Goal: Task Accomplishment & Management: Manage account settings

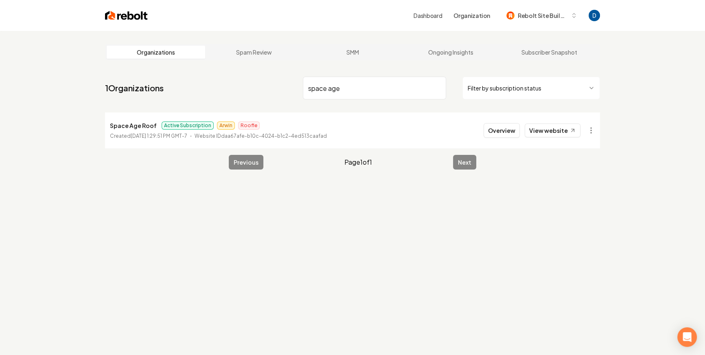
type input "space age"
click at [590, 126] on html "Dashboard Organization Rebolt Site Builder Organizations Spam Review SMM Ongoin…" at bounding box center [352, 177] width 705 height 355
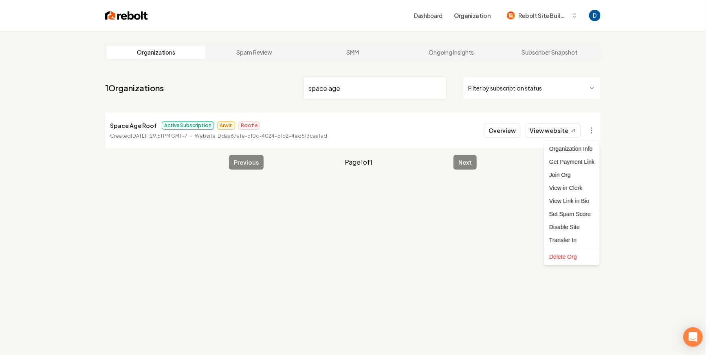
click at [136, 133] on html "Dashboard Organization Rebolt Site Builder Organizations Spam Review SMM Ongoin…" at bounding box center [355, 177] width 711 height 355
click at [136, 133] on time "[DATE] 1:29:51 PM GMT-7" at bounding box center [159, 136] width 57 height 6
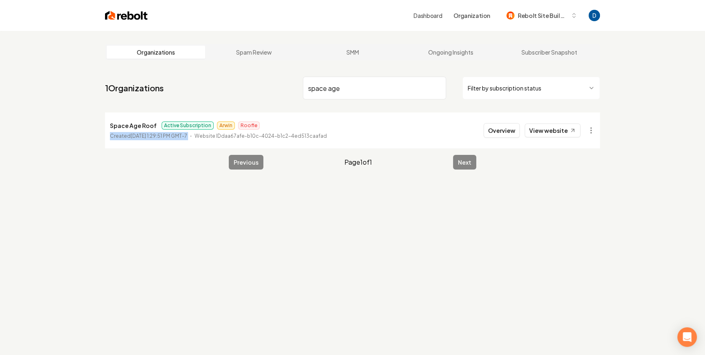
click at [136, 133] on time "[DATE] 1:29:51 PM GMT-7" at bounding box center [159, 136] width 57 height 6
click at [590, 127] on html "Dashboard Organization Rebolt Site Builder Organizations Spam Review SMM Ongoin…" at bounding box center [352, 177] width 705 height 355
click at [136, 122] on p "Space Age Roof" at bounding box center [133, 126] width 47 height 10
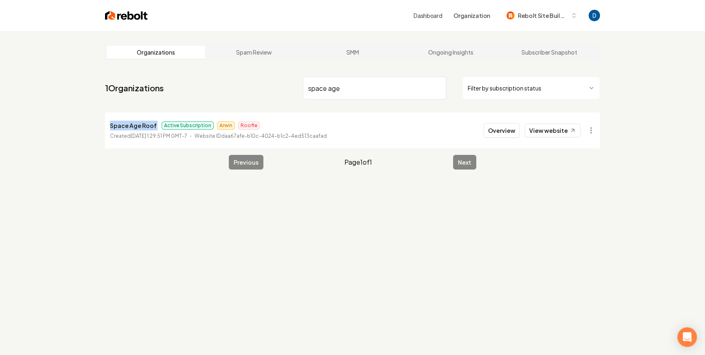
copy p "Space Age Roof"
click at [435, 54] on link "Ongoing Insights" at bounding box center [451, 52] width 99 height 13
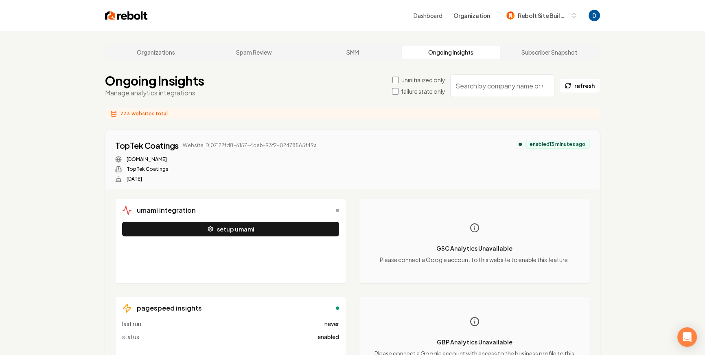
click at [482, 93] on input "search" at bounding box center [502, 85] width 104 height 23
paste input "Space Age Roof"
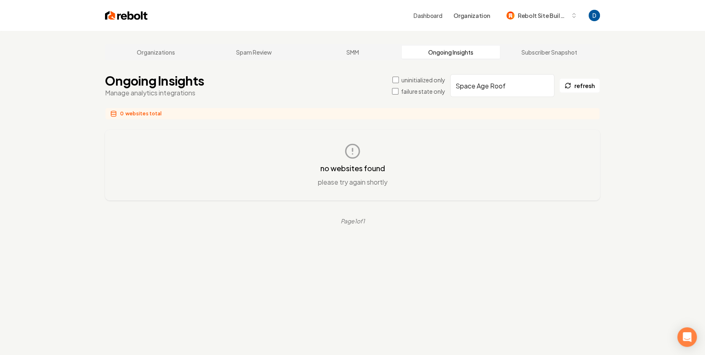
type input "Space Age Roof"
click at [162, 59] on div "Organizations Spam Review SMM Ongoing Insights Subscriber Snapshot" at bounding box center [352, 52] width 495 height 16
click at [503, 85] on input "Space Age Roof" at bounding box center [502, 85] width 104 height 23
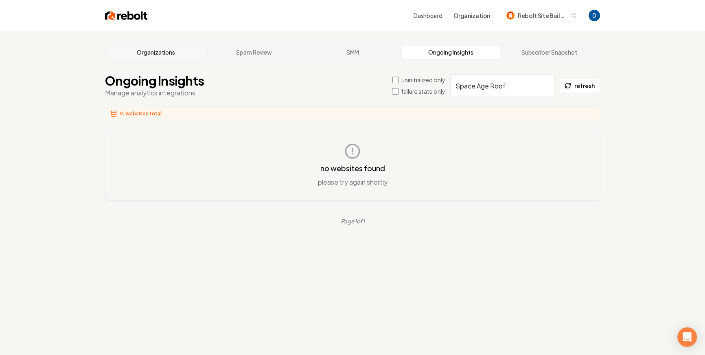
click at [139, 53] on link "Organizations" at bounding box center [156, 52] width 99 height 13
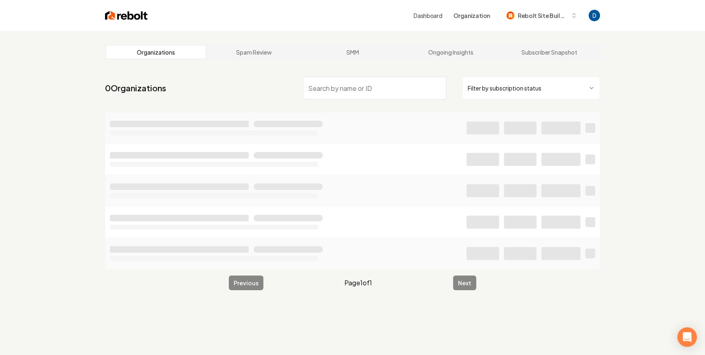
click at [392, 84] on input "search" at bounding box center [374, 88] width 143 height 23
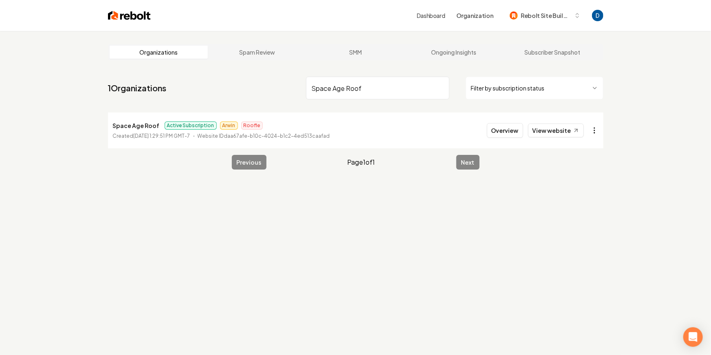
click at [594, 136] on html "Dashboard Organization Rebolt Site Builder Organizations Spam Review SMM Ongoin…" at bounding box center [355, 177] width 711 height 355
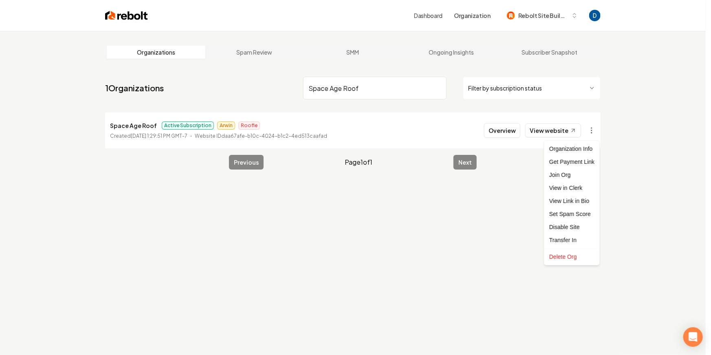
click at [645, 180] on html "Dashboard Organization Rebolt Site Builder Organizations Spam Review SMM Ongoin…" at bounding box center [355, 177] width 711 height 355
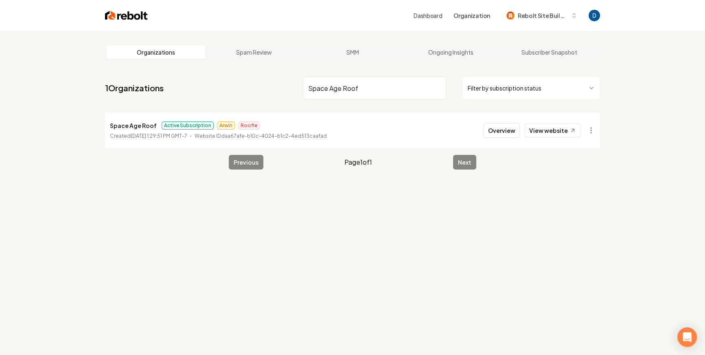
click at [351, 86] on input "Space Age Roof" at bounding box center [374, 88] width 143 height 23
type input "Spot on Services"
click at [560, 131] on link "View website" at bounding box center [553, 130] width 56 height 14
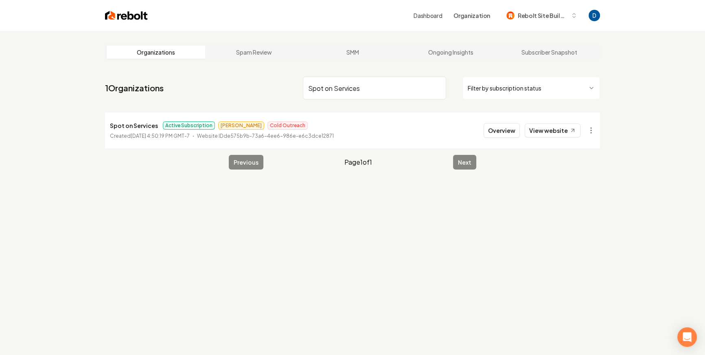
click at [376, 100] on nav "1 Organizations Spot on Services Filter by subscription status" at bounding box center [352, 91] width 495 height 36
click at [370, 92] on input "Spot on Services" at bounding box center [374, 88] width 143 height 23
drag, startPoint x: 370, startPoint y: 92, endPoint x: 524, endPoint y: 4, distance: 177.3
click at [0, 0] on div "Dashboard Organization Rebolt Site Builder Organizations Spam Review SMM Ongoin…" at bounding box center [352, 177] width 705 height 355
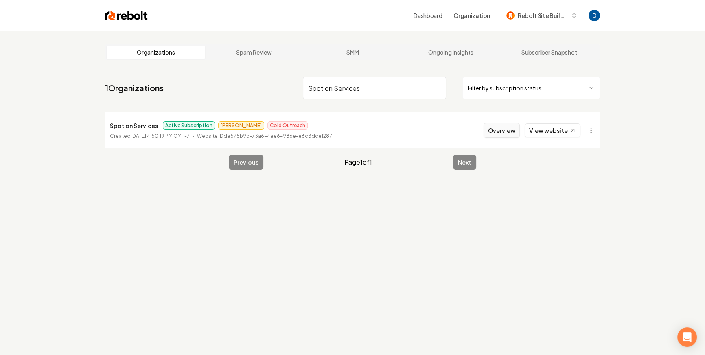
drag, startPoint x: 498, startPoint y: 130, endPoint x: 487, endPoint y: 132, distance: 11.7
click at [498, 130] on button "Overview" at bounding box center [502, 130] width 36 height 15
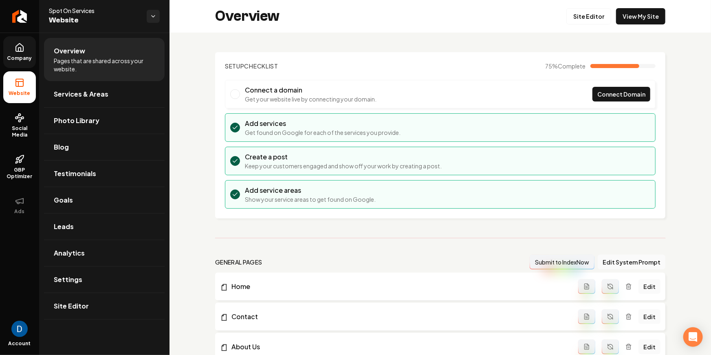
click at [24, 61] on span "Company" at bounding box center [19, 58] width 31 height 7
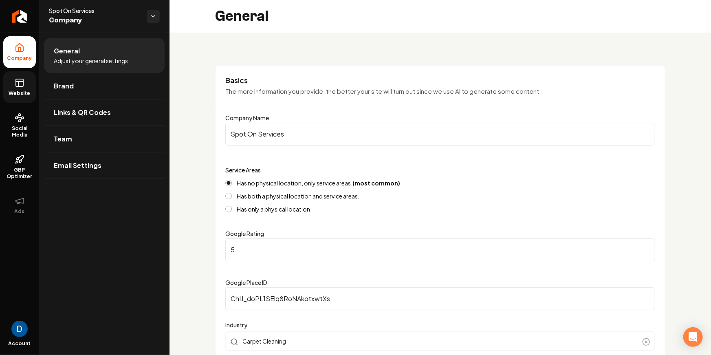
click at [21, 97] on link "Website" at bounding box center [19, 87] width 33 height 32
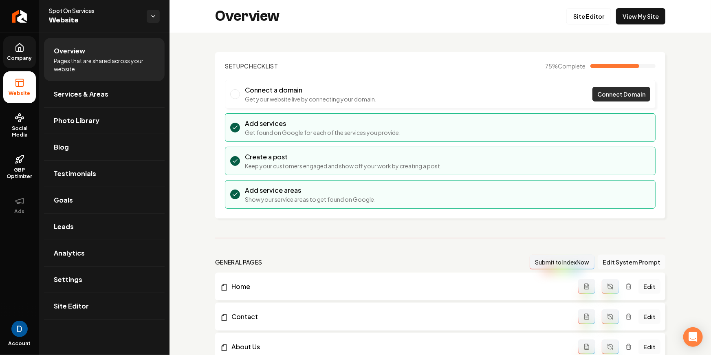
click at [617, 100] on link "Connect Domain" at bounding box center [621, 94] width 58 height 15
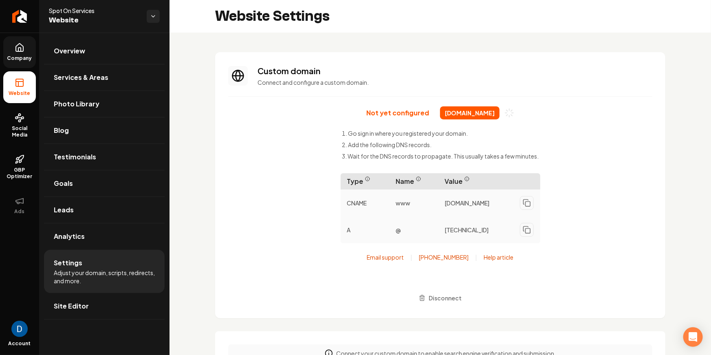
scroll to position [51, 0]
click at [455, 123] on div "Not yet configured [DOMAIN_NAME] Go sign in where you registered your domain. A…" at bounding box center [440, 205] width 424 height 199
click at [465, 113] on span "[DOMAIN_NAME]" at bounding box center [469, 112] width 59 height 13
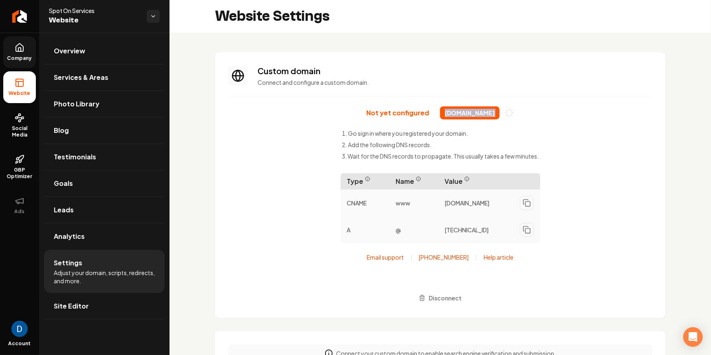
copy div "[DOMAIN_NAME]"
click at [75, 12] on span "Spot On Services" at bounding box center [94, 11] width 91 height 8
copy span "Spot On Services"
